Goal: Communication & Community: Share content

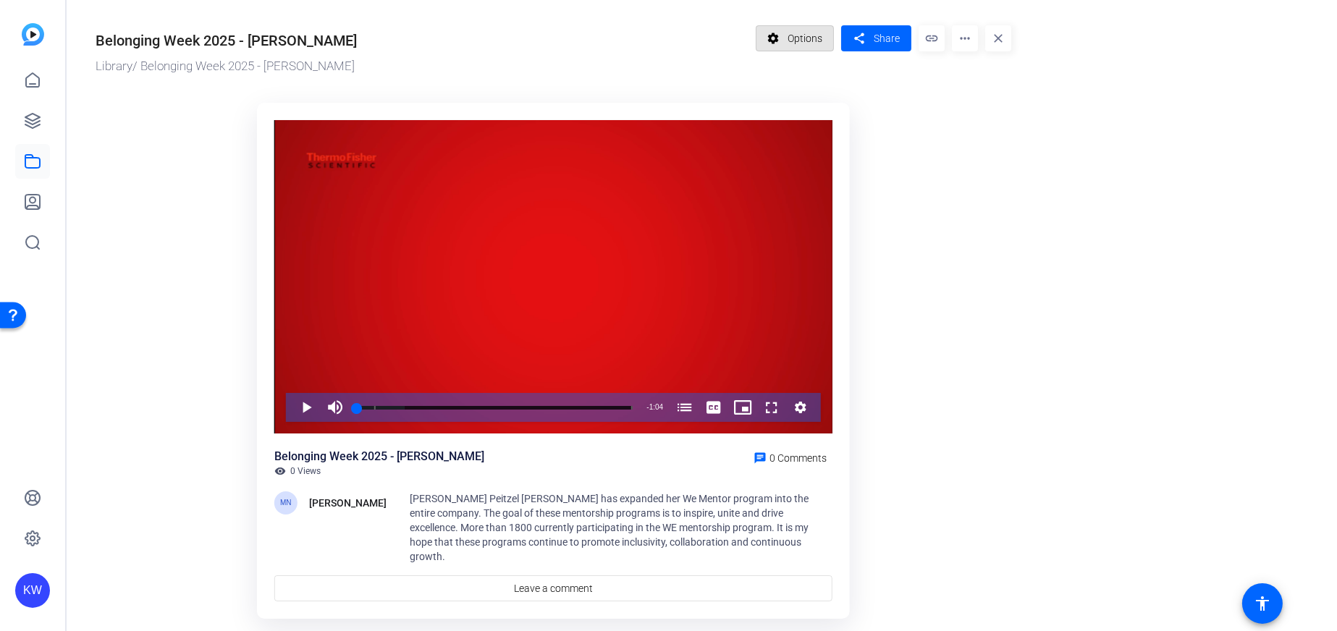
click at [828, 25] on span at bounding box center [795, 38] width 77 height 35
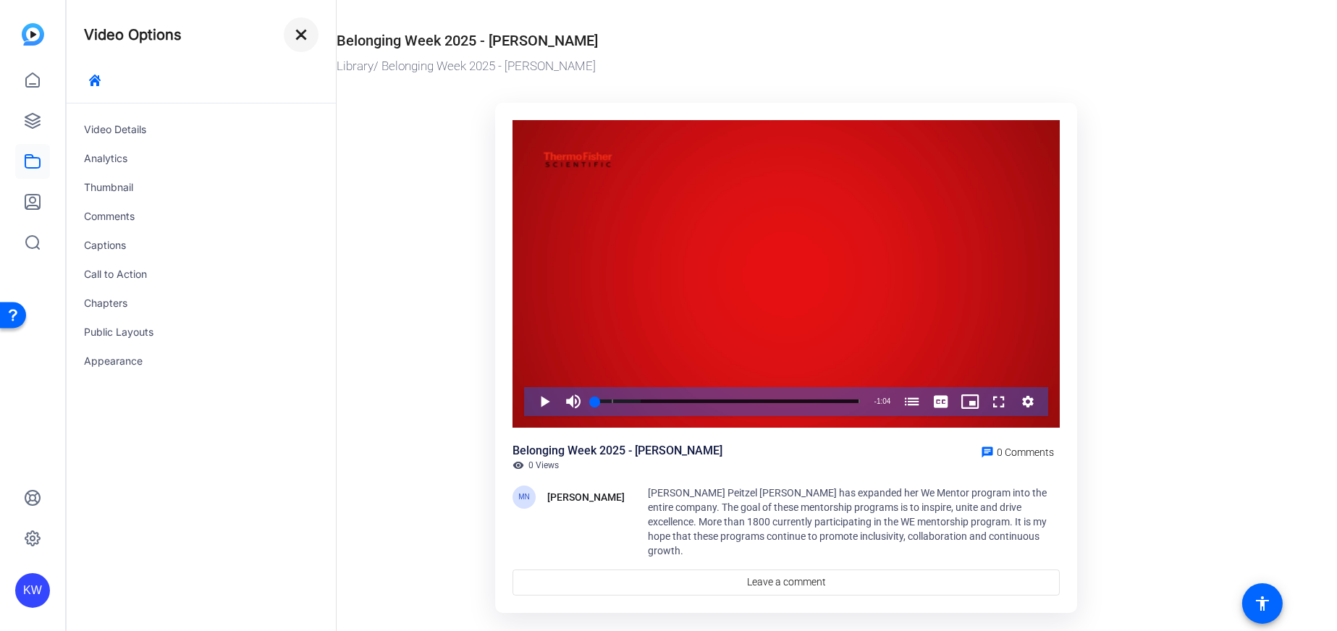
click at [304, 37] on mat-icon "close" at bounding box center [301, 34] width 17 height 17
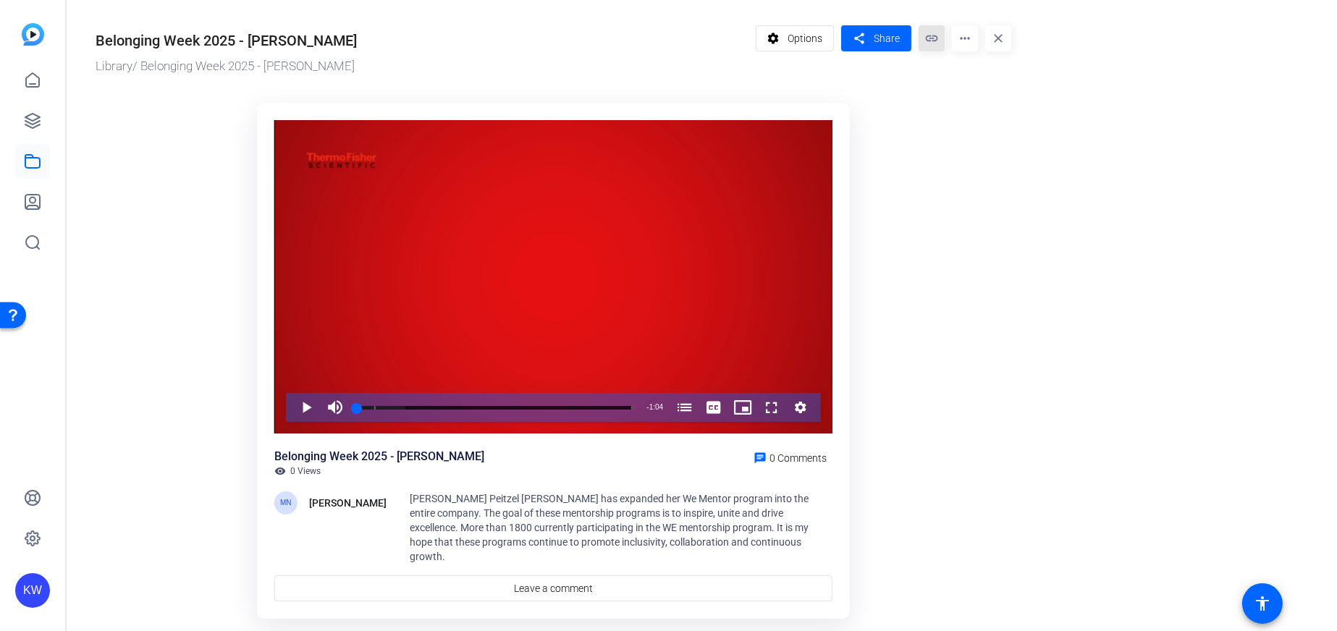
click at [930, 38] on mat-icon "link" at bounding box center [932, 38] width 26 height 26
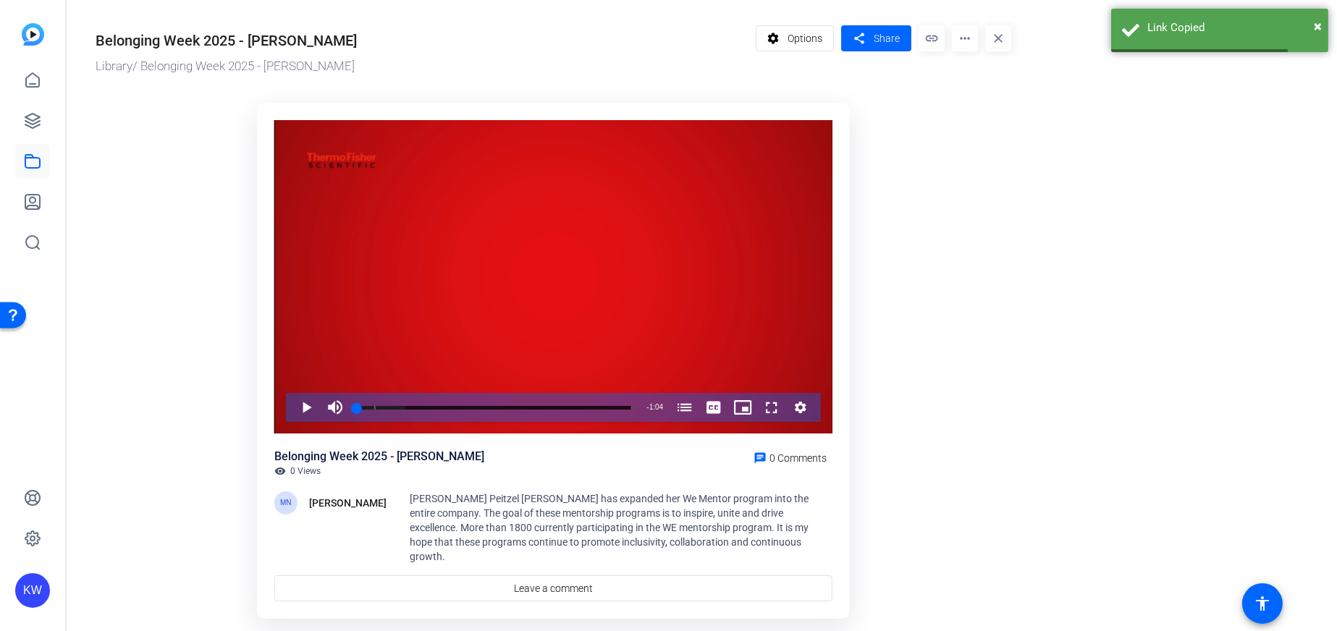
click at [831, 55] on span at bounding box center [795, 38] width 77 height 35
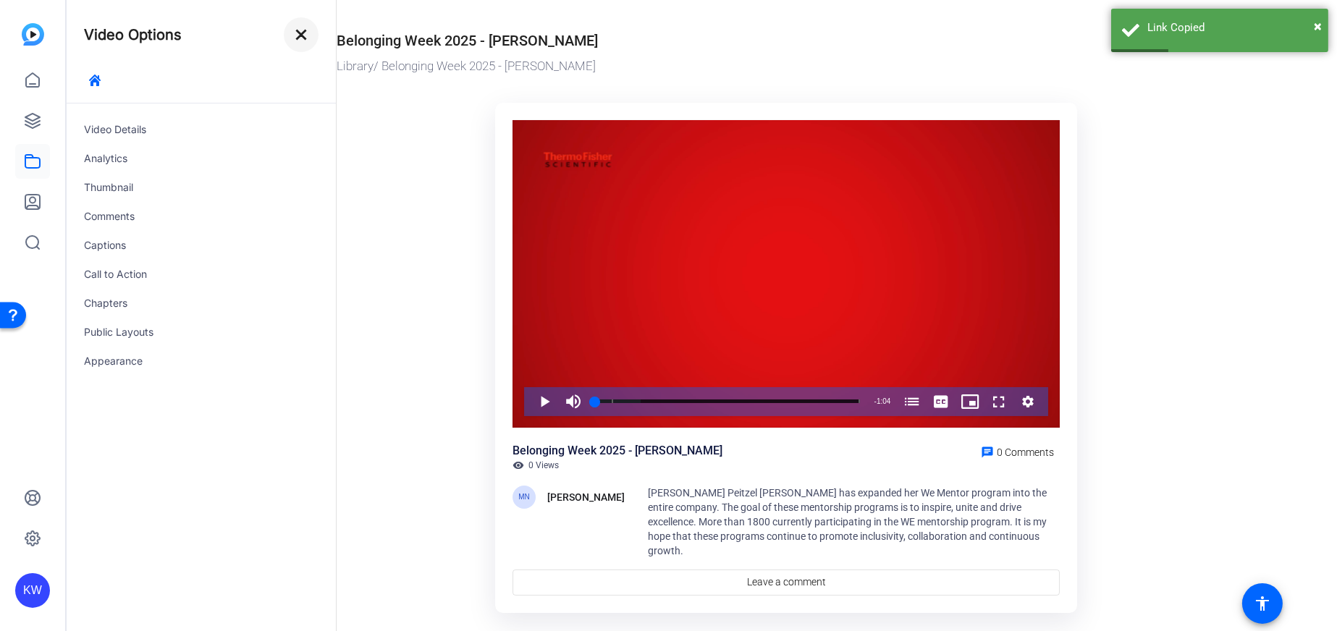
click at [295, 38] on mat-icon "close" at bounding box center [301, 34] width 17 height 17
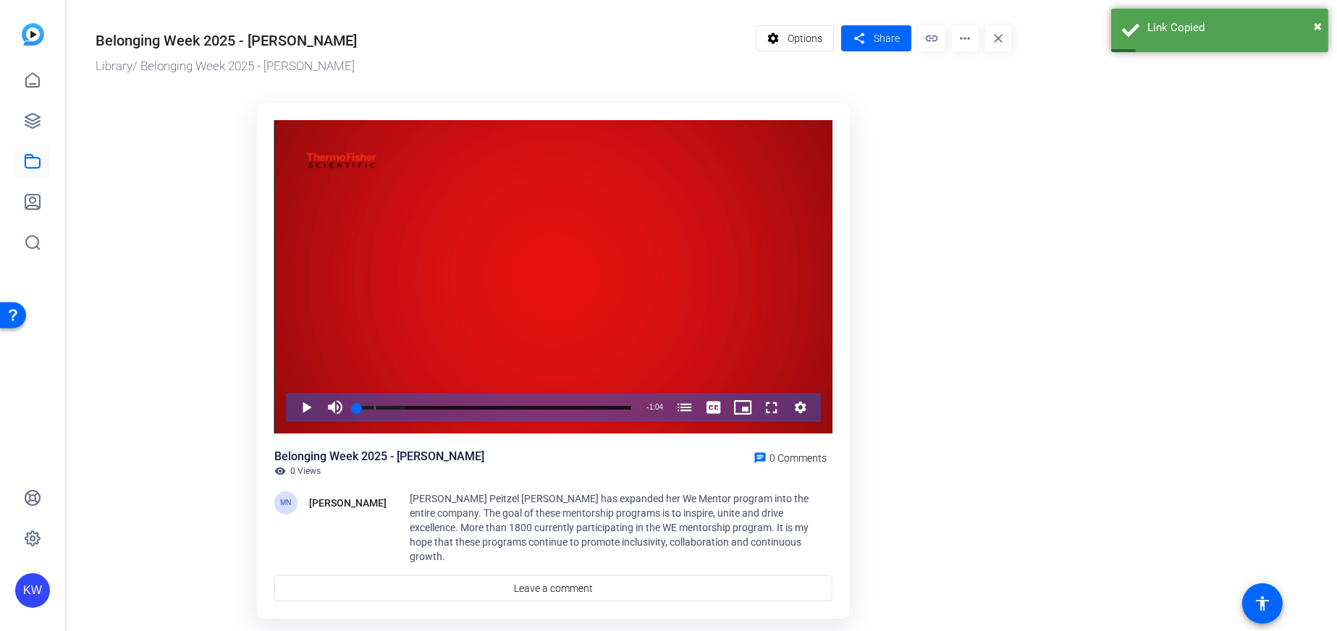
click at [783, 33] on span at bounding box center [795, 38] width 77 height 35
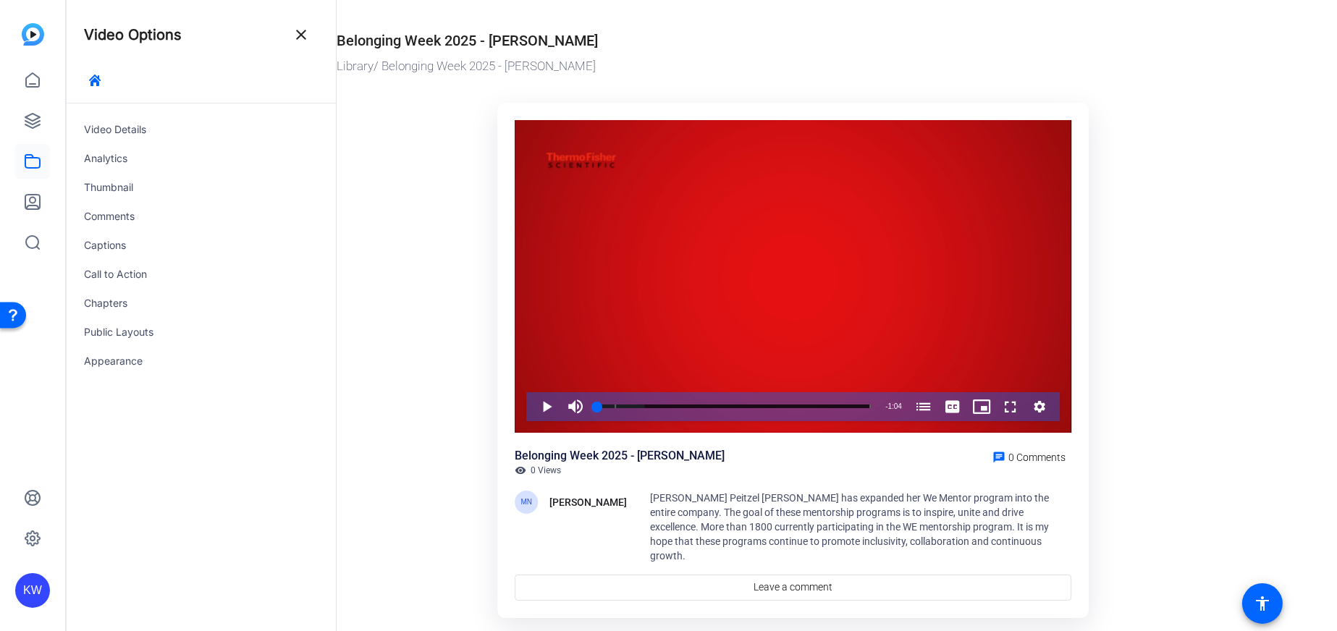
click at [309, 39] on button "close" at bounding box center [301, 34] width 35 height 35
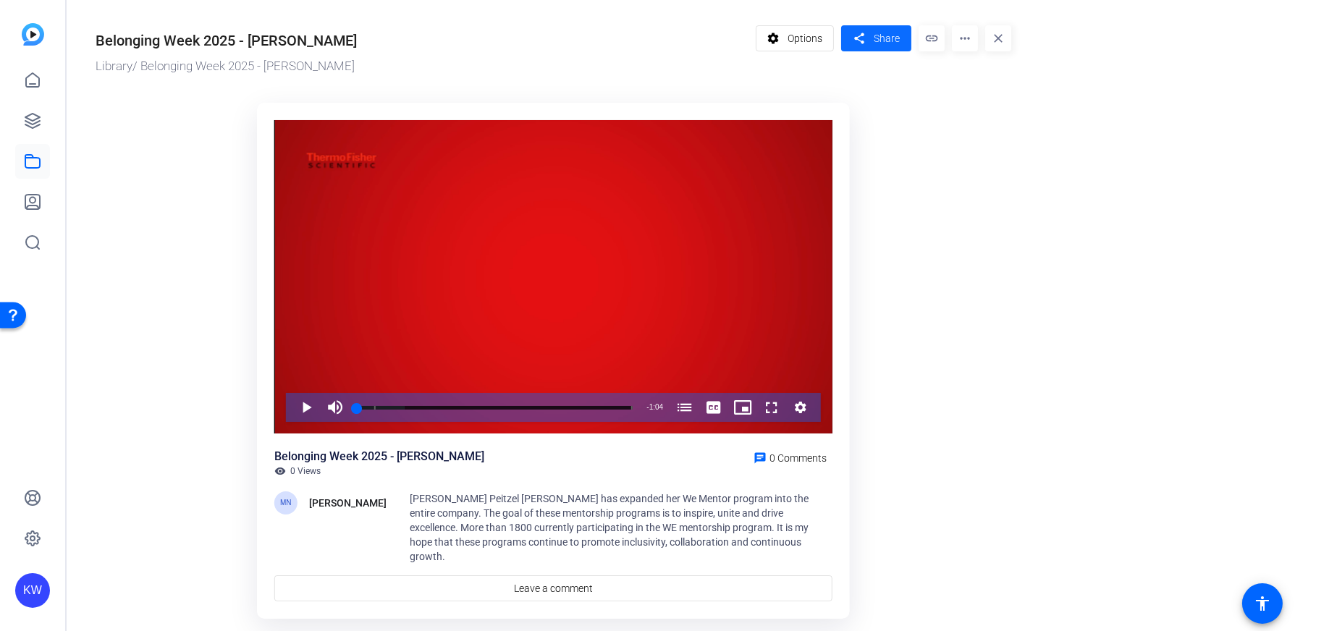
click at [894, 30] on span at bounding box center [876, 38] width 70 height 35
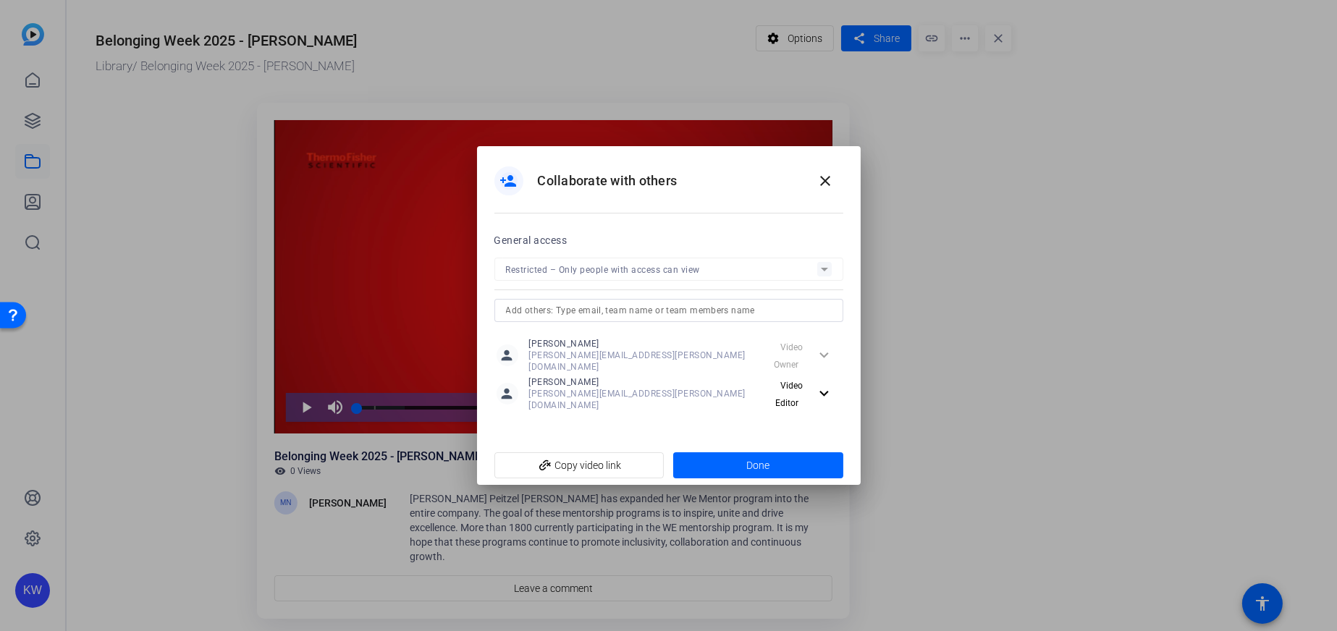
click at [582, 318] on input "text" at bounding box center [669, 310] width 326 height 17
type input "andrii"
click at [573, 342] on div "AD Andrii Domres" at bounding box center [551, 349] width 91 height 18
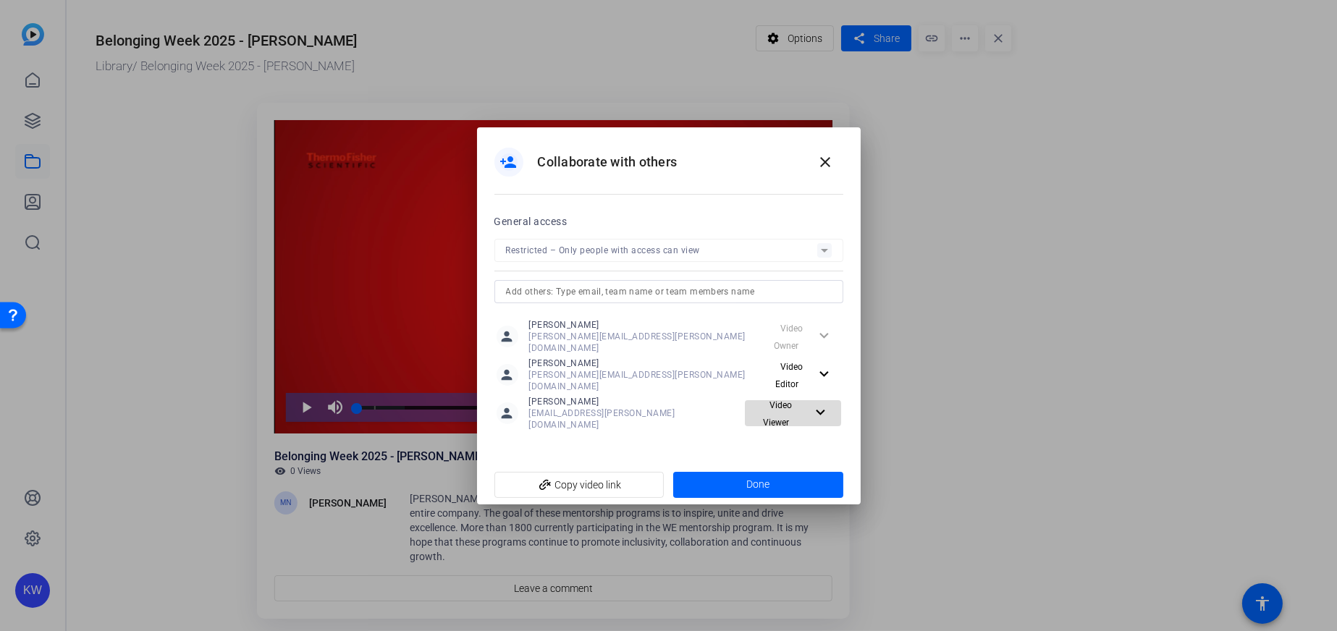
click at [801, 410] on span "Video Viewer" at bounding box center [781, 413] width 61 height 35
click at [801, 431] on span "Video Editor" at bounding box center [806, 434] width 51 height 10
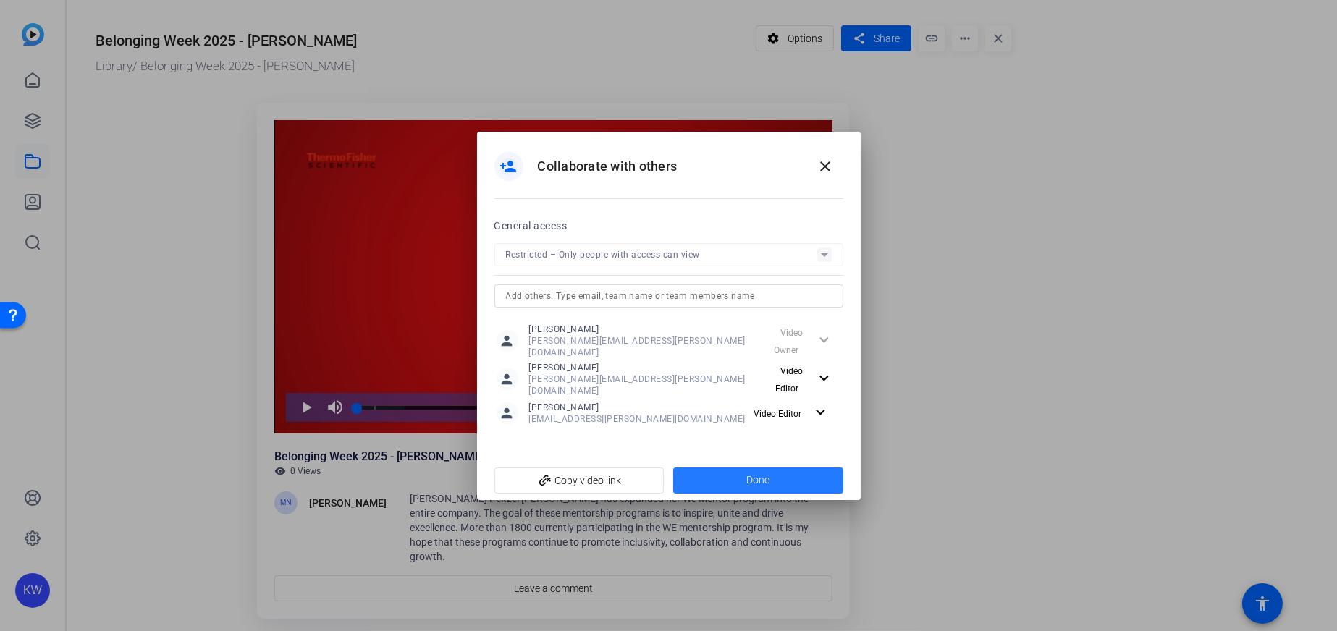
click at [724, 471] on span at bounding box center [758, 480] width 170 height 35
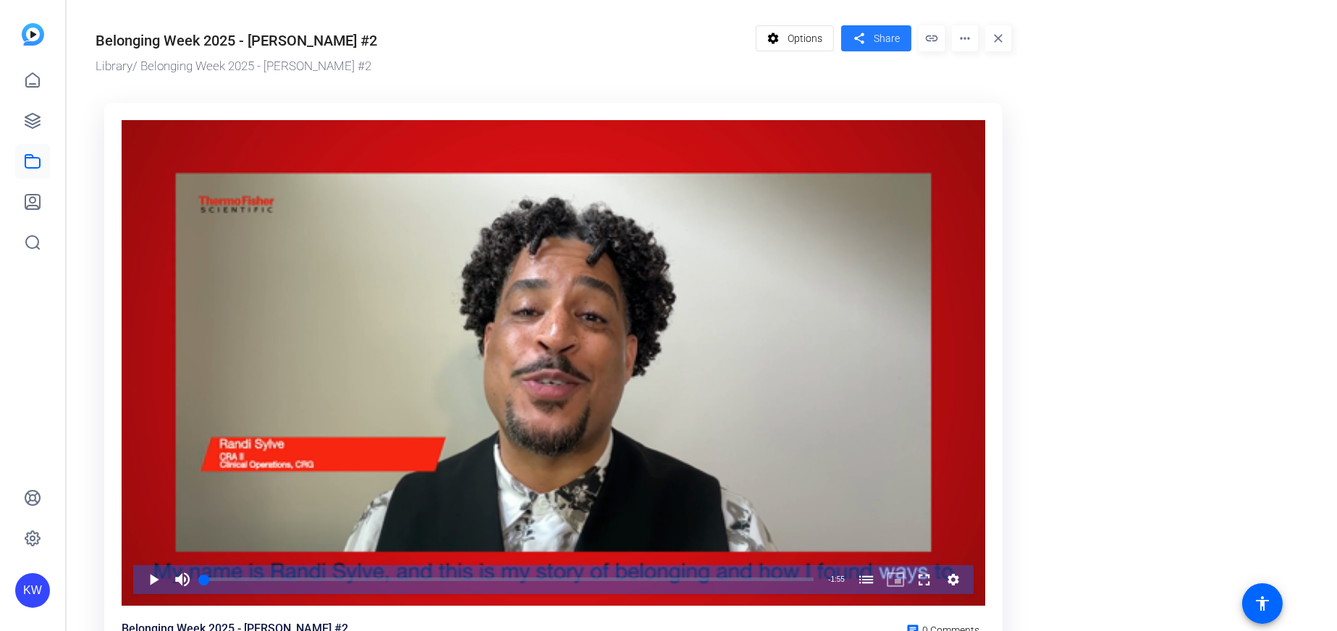
click at [875, 38] on span "Share" at bounding box center [887, 38] width 26 height 15
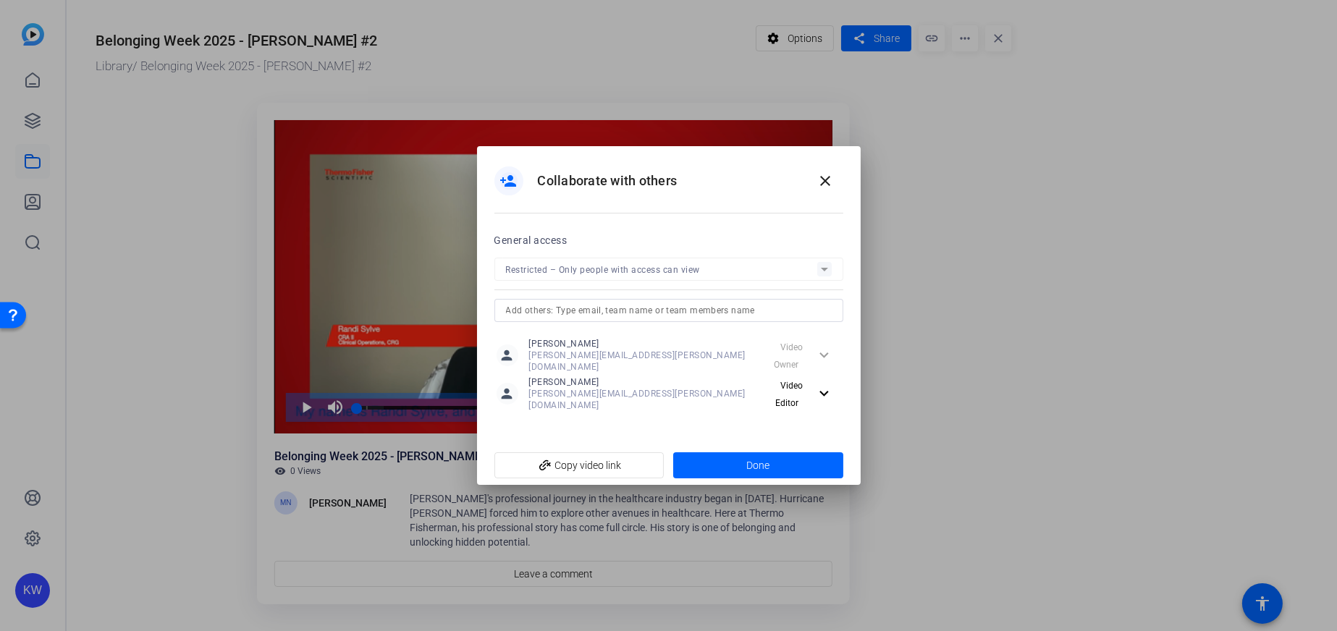
click at [618, 319] on input "text" at bounding box center [669, 310] width 326 height 17
type input "andrii"
click at [578, 338] on mat-option "AD Andrii Domres" at bounding box center [669, 348] width 349 height 23
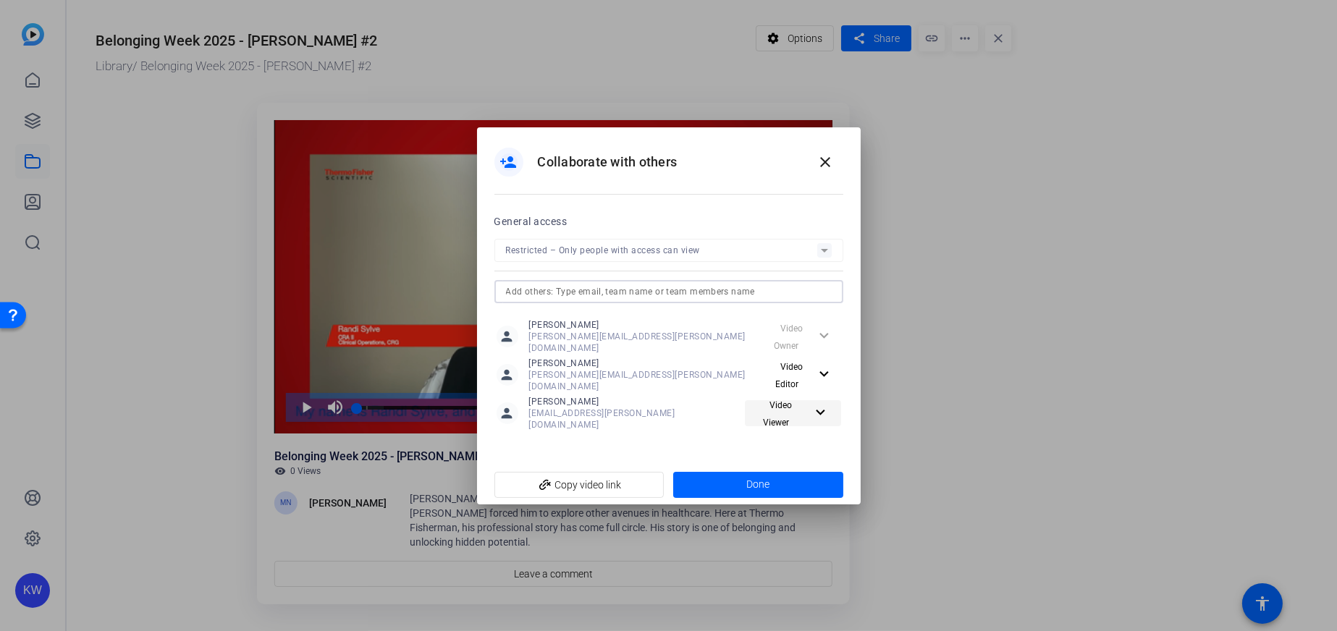
click at [793, 403] on span "Video Viewer" at bounding box center [778, 414] width 30 height 28
click at [775, 432] on button "check Video Editor" at bounding box center [796, 433] width 102 height 25
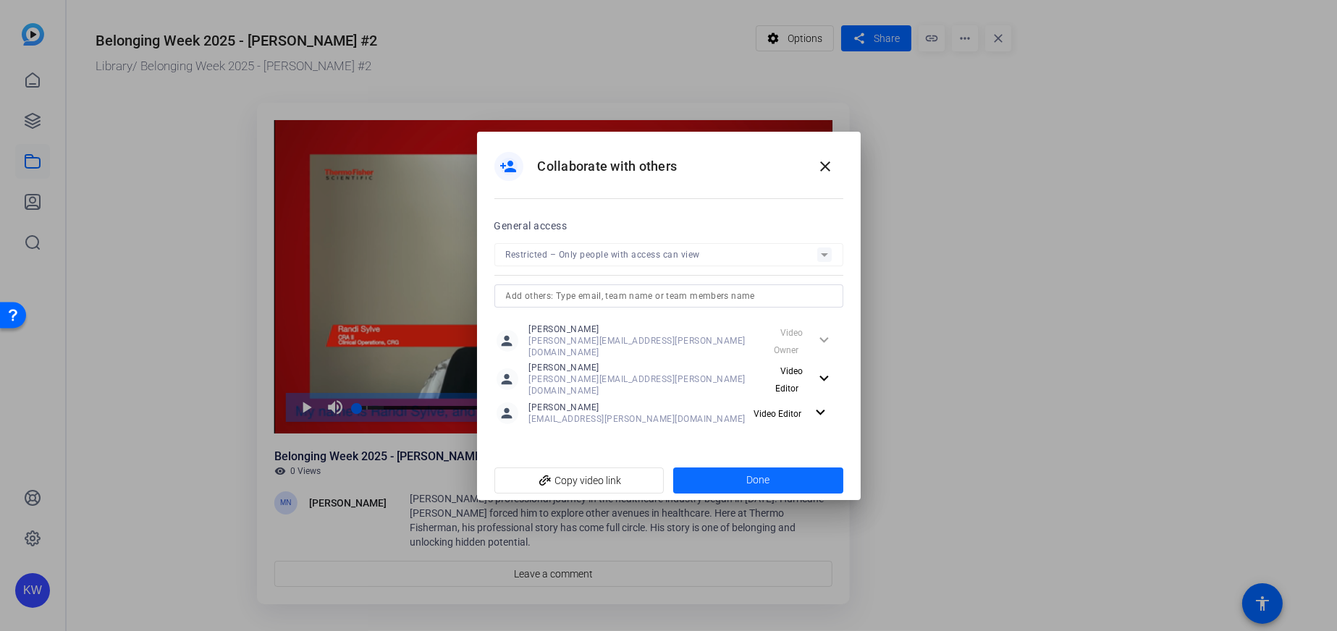
click at [759, 473] on span "Done" at bounding box center [758, 480] width 23 height 15
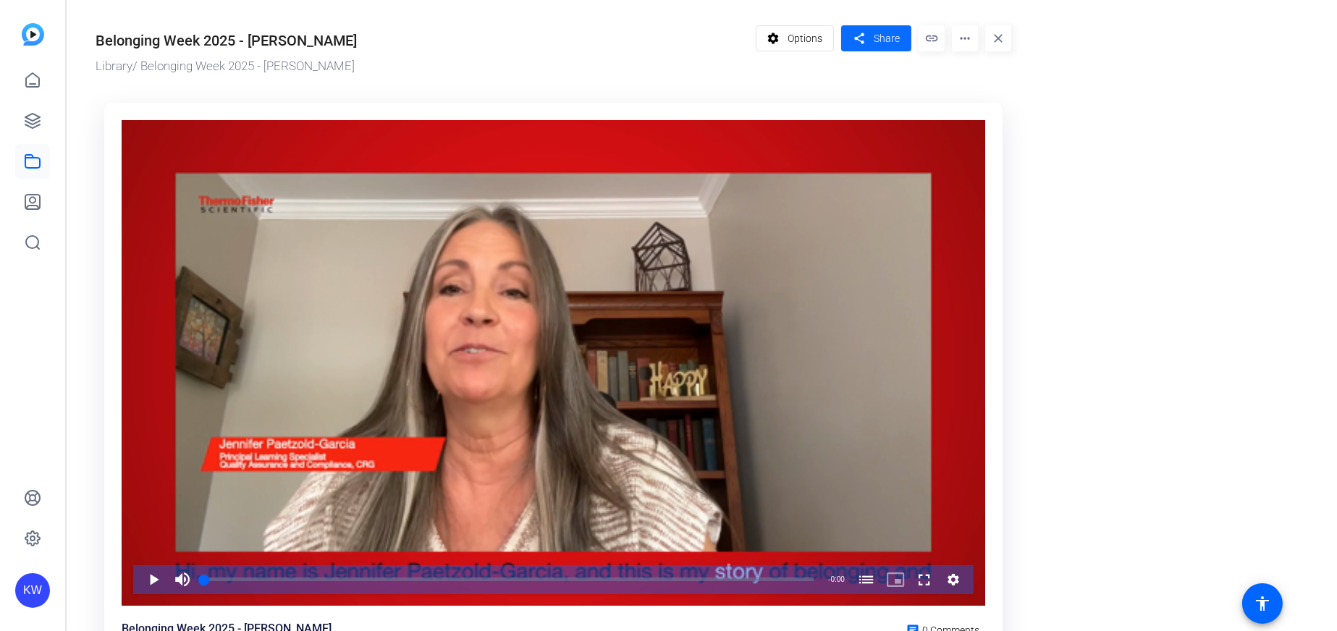
click at [896, 36] on span "Share" at bounding box center [887, 38] width 26 height 15
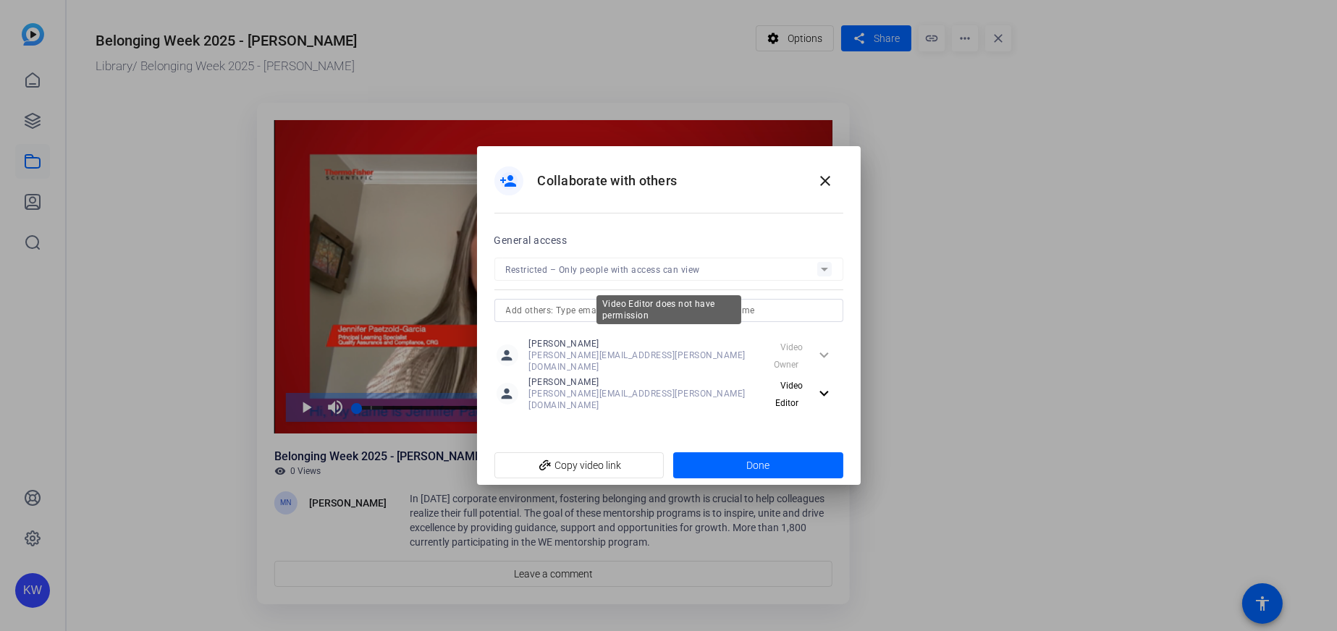
click at [610, 317] on div "Video Editor does not have permission" at bounding box center [669, 309] width 145 height 29
click at [574, 318] on input "text" at bounding box center [669, 310] width 326 height 17
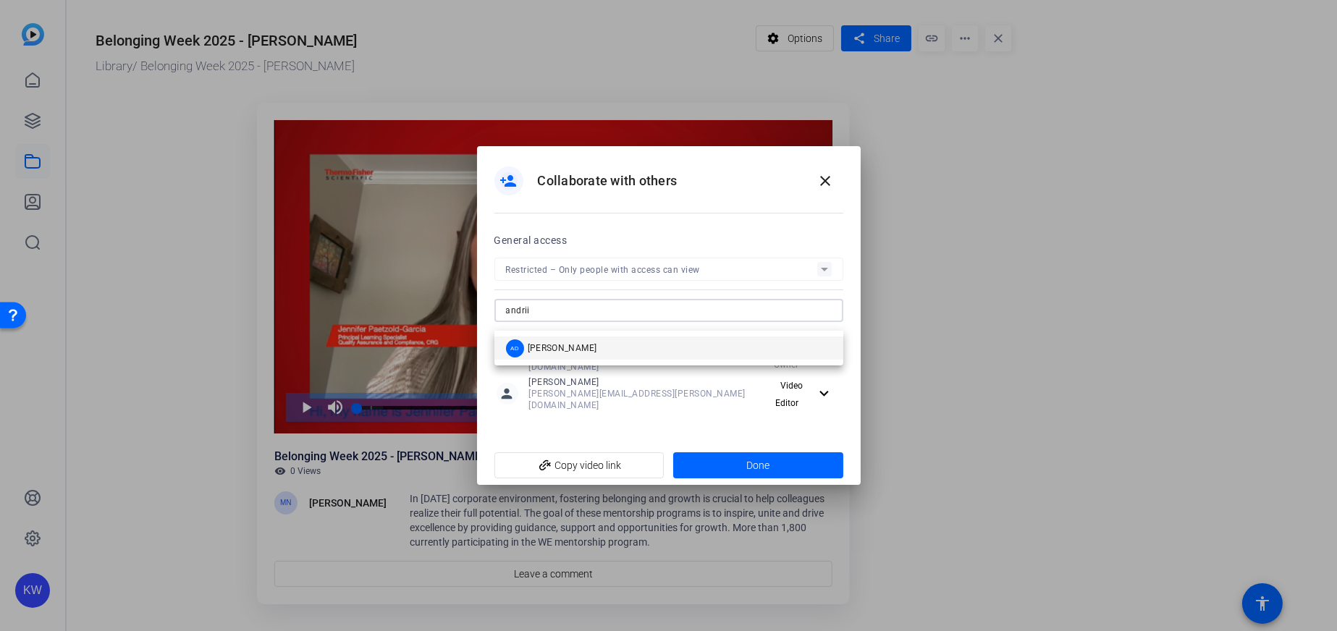
type input "andrii"
click at [576, 344] on span "[PERSON_NAME]" at bounding box center [563, 348] width 70 height 12
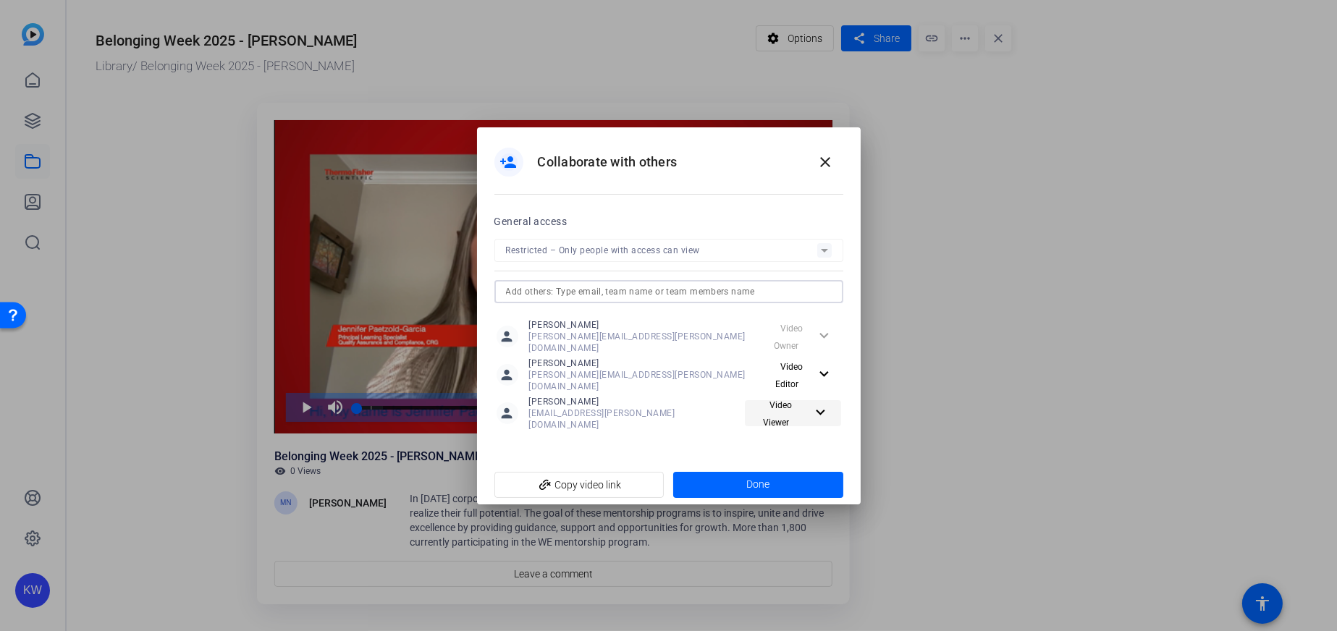
click at [802, 396] on span at bounding box center [793, 413] width 96 height 35
click at [793, 432] on span "Video Editor" at bounding box center [806, 434] width 51 height 10
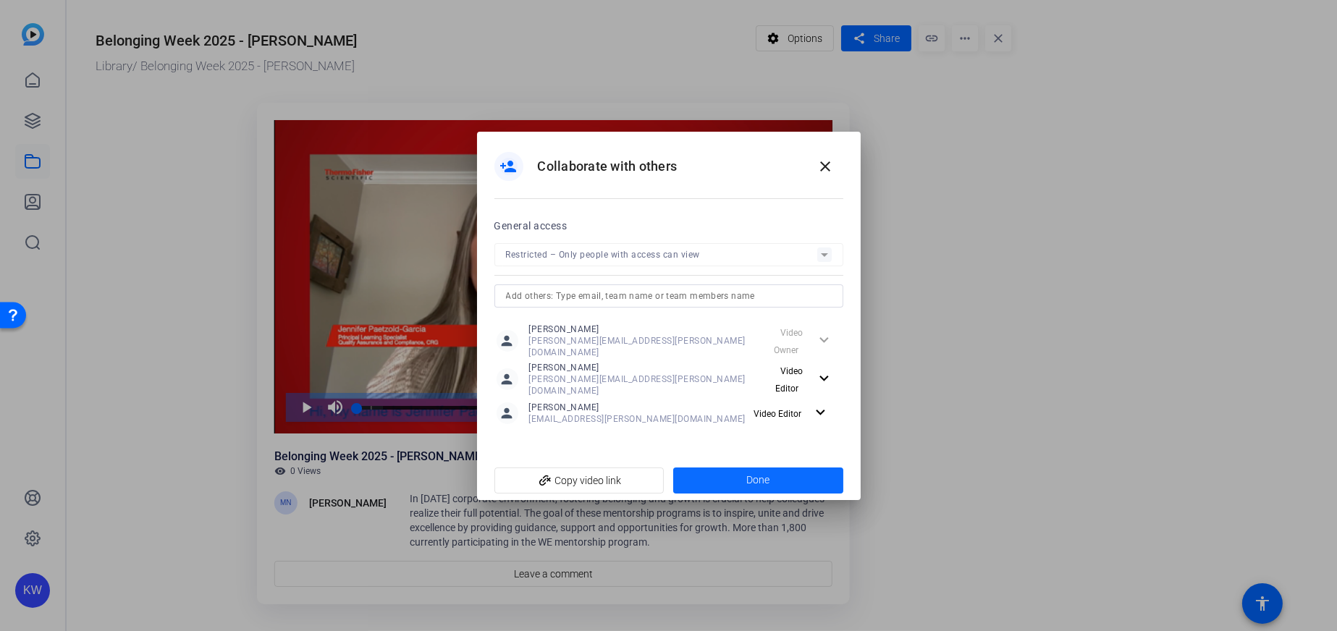
click at [742, 470] on span at bounding box center [758, 480] width 170 height 35
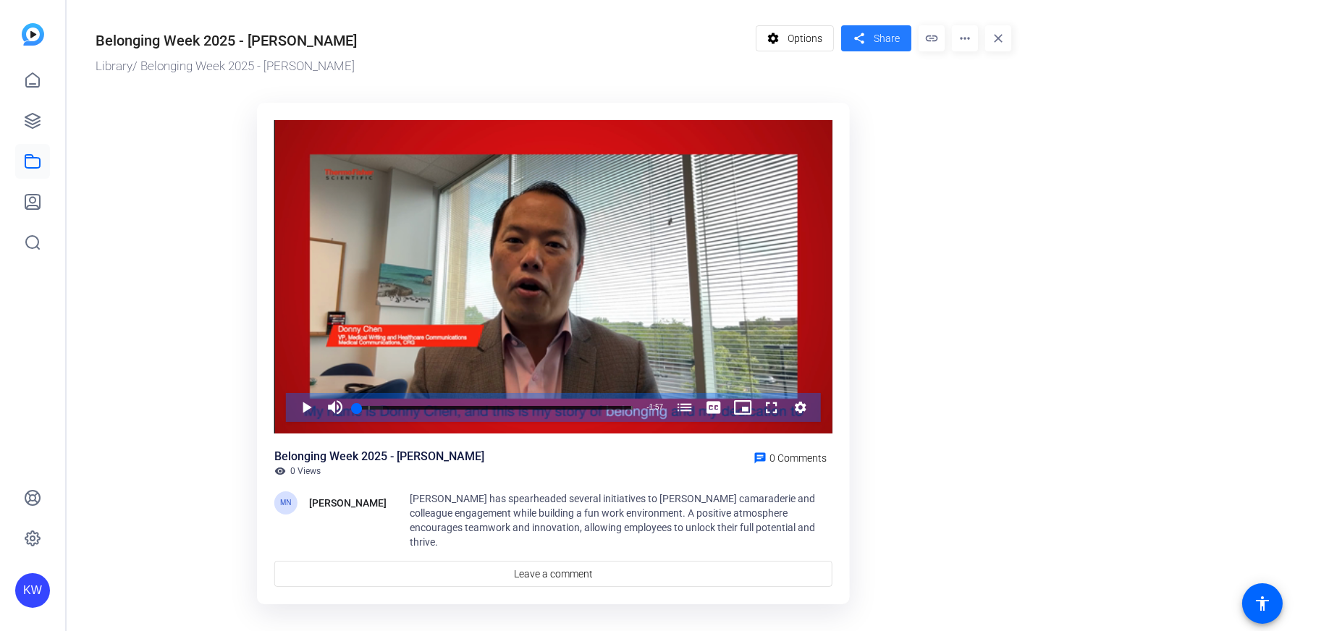
click at [861, 32] on mat-icon "share" at bounding box center [859, 39] width 18 height 20
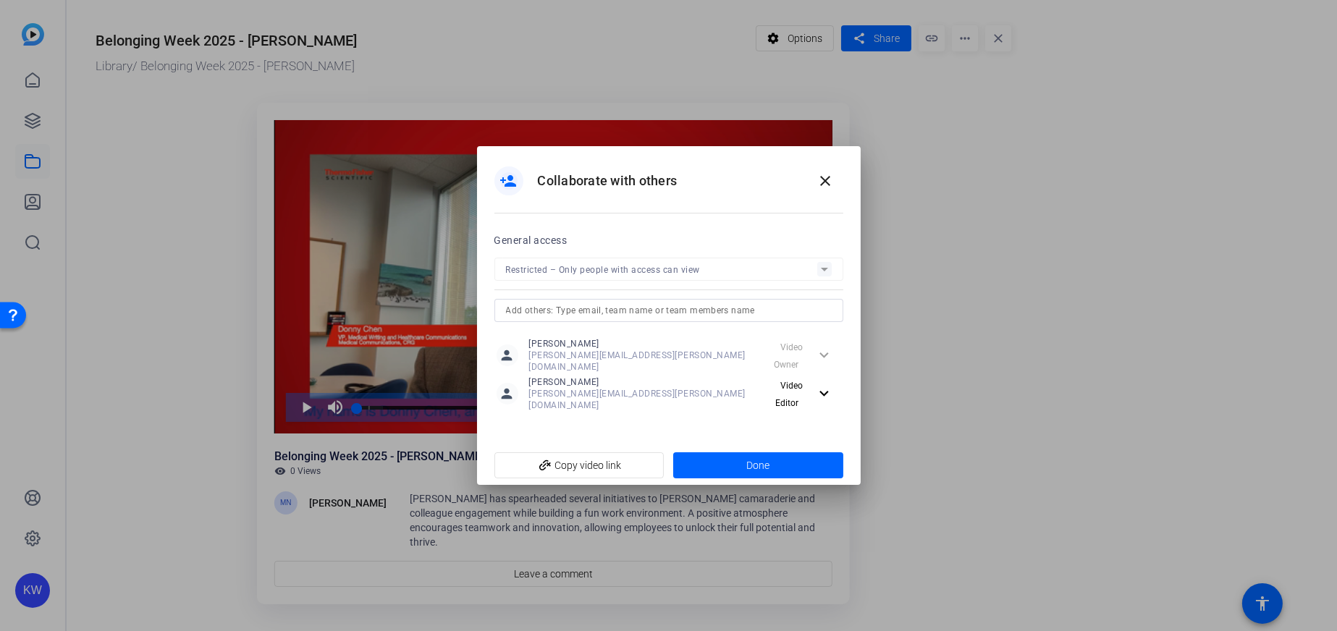
click at [597, 319] on input "text" at bounding box center [669, 310] width 326 height 17
type input "andrii"
click at [587, 347] on mat-option "AD Andrii Domres" at bounding box center [669, 348] width 349 height 23
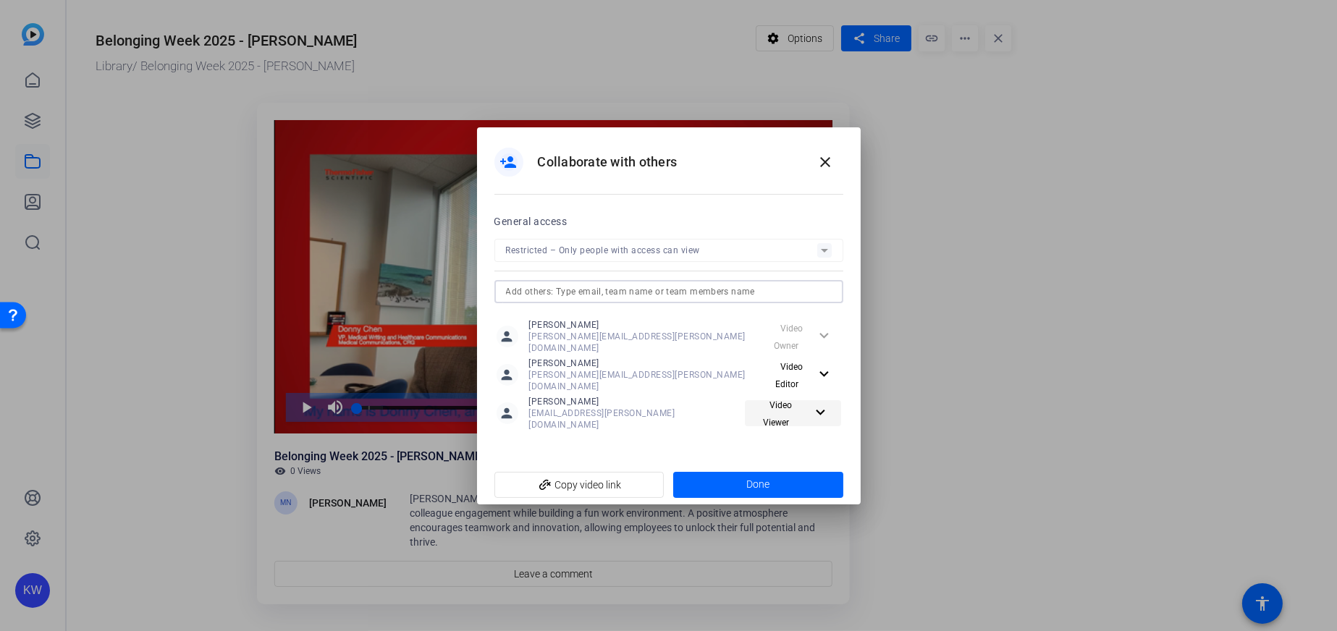
click at [801, 397] on span "Video Viewer" at bounding box center [781, 413] width 61 height 35
click at [790, 429] on span "Video Editor" at bounding box center [806, 434] width 51 height 10
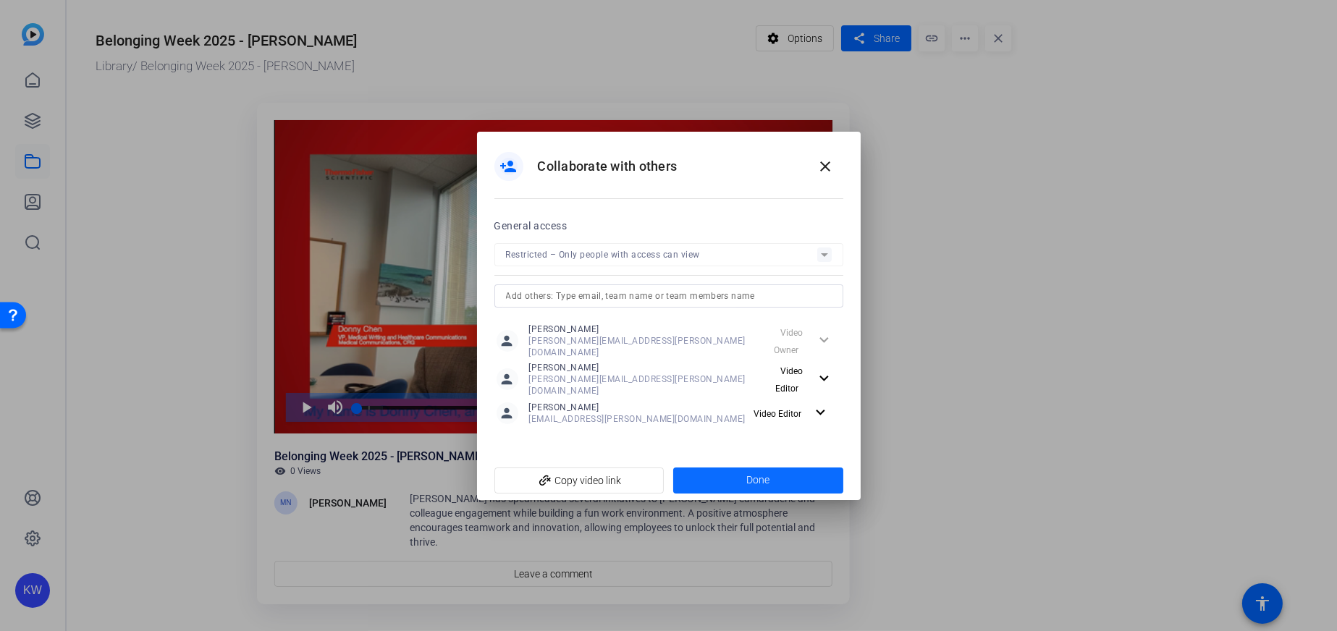
click at [776, 463] on span at bounding box center [758, 480] width 170 height 35
